Goal: Transaction & Acquisition: Purchase product/service

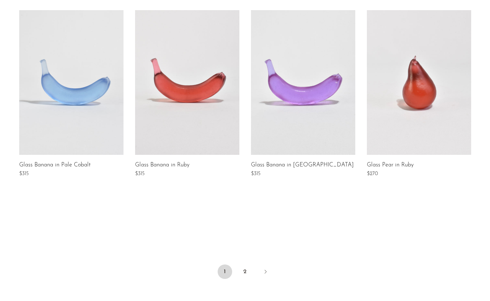
scroll to position [498, 0]
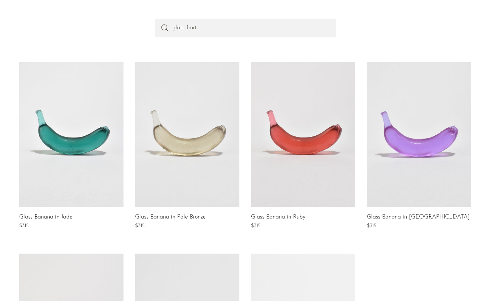
scroll to position [53, 0]
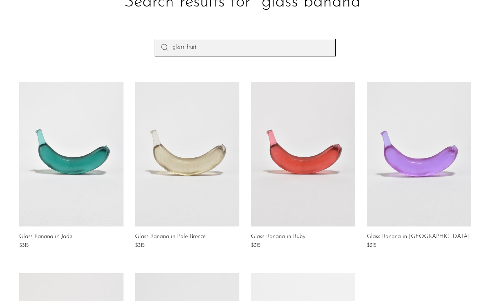
click at [196, 54] on input "glass fruit" at bounding box center [245, 47] width 181 height 17
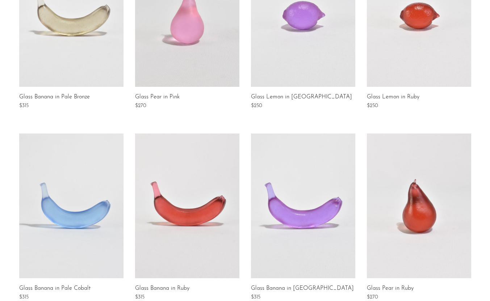
scroll to position [395, 0]
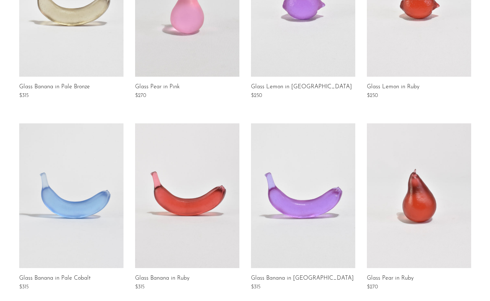
click at [218, 37] on link at bounding box center [187, 4] width 104 height 145
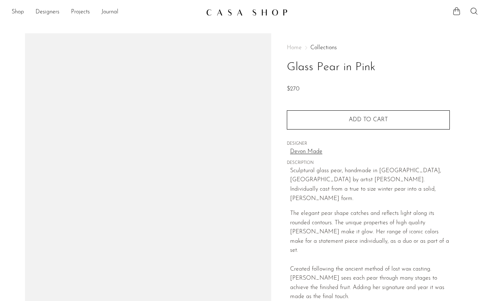
click at [319, 65] on h1 "Glass Pear in Pink" at bounding box center [368, 67] width 163 height 18
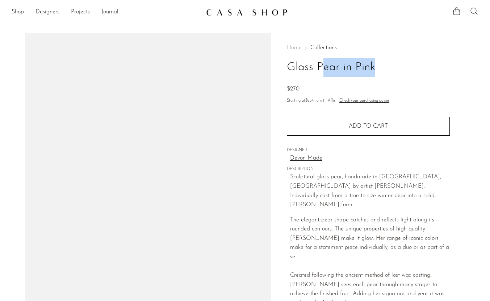
copy div "Glass Pear in Pink"
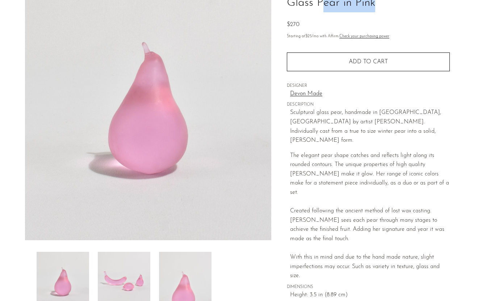
click at [307, 198] on div "Created following the ancient method of lost wax casting. Devyn sees each pear …" at bounding box center [370, 221] width 160 height 46
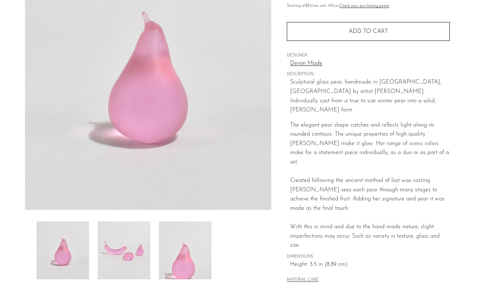
scroll to position [97, 0]
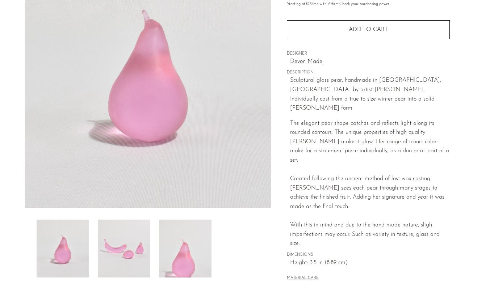
click at [136, 242] on img at bounding box center [124, 249] width 53 height 58
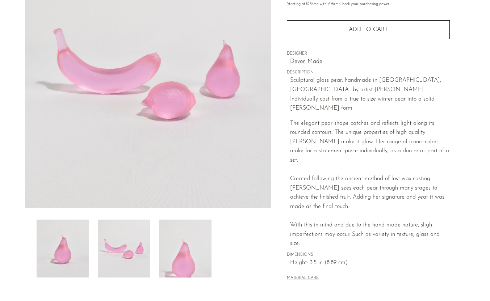
click at [183, 269] on img at bounding box center [185, 249] width 53 height 58
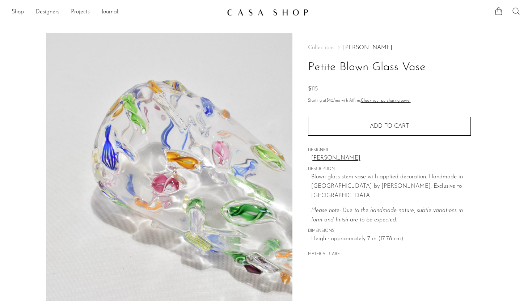
scroll to position [94, 0]
